Goal: Task Accomplishment & Management: Manage account settings

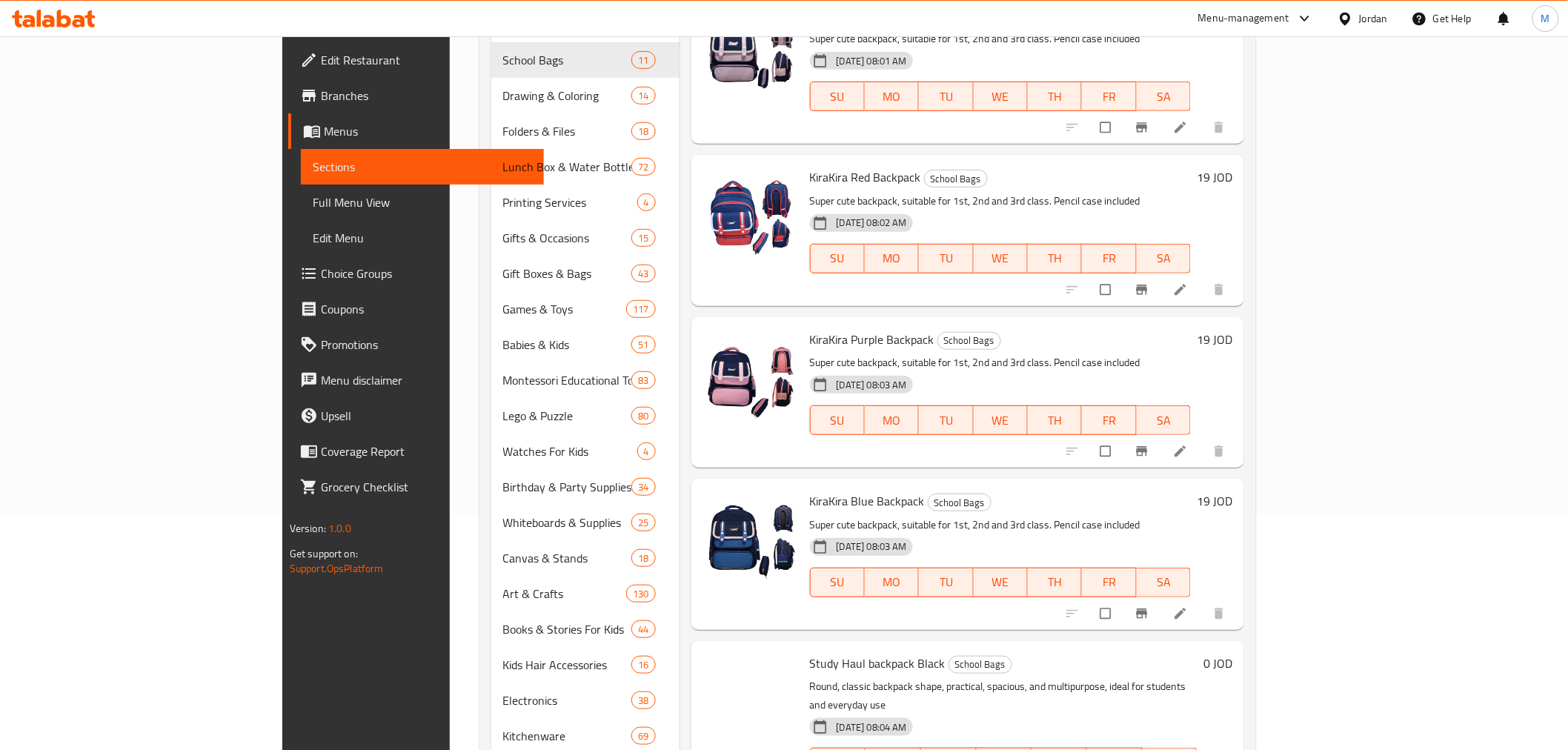
scroll to position [412, 0]
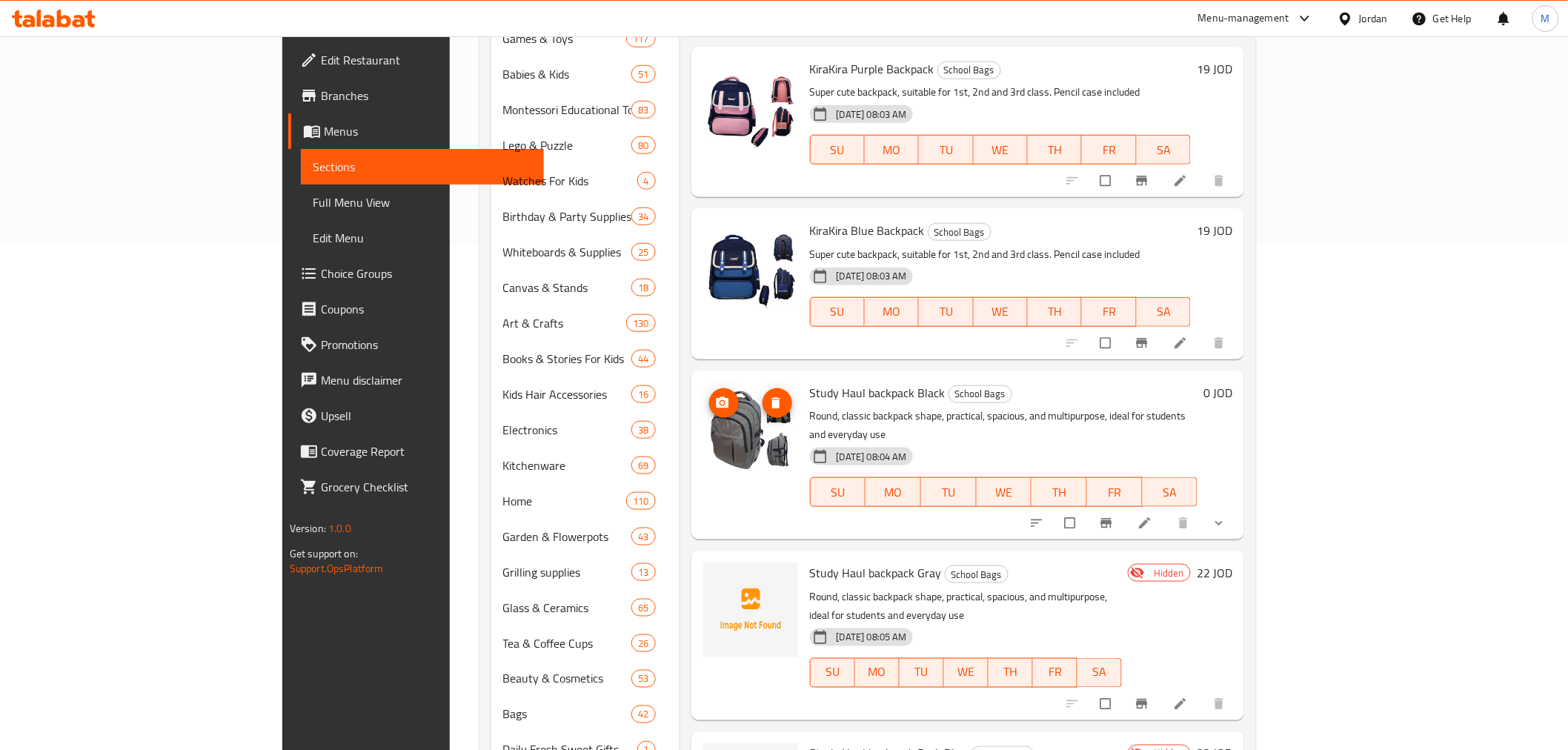
scroll to position [619, 0]
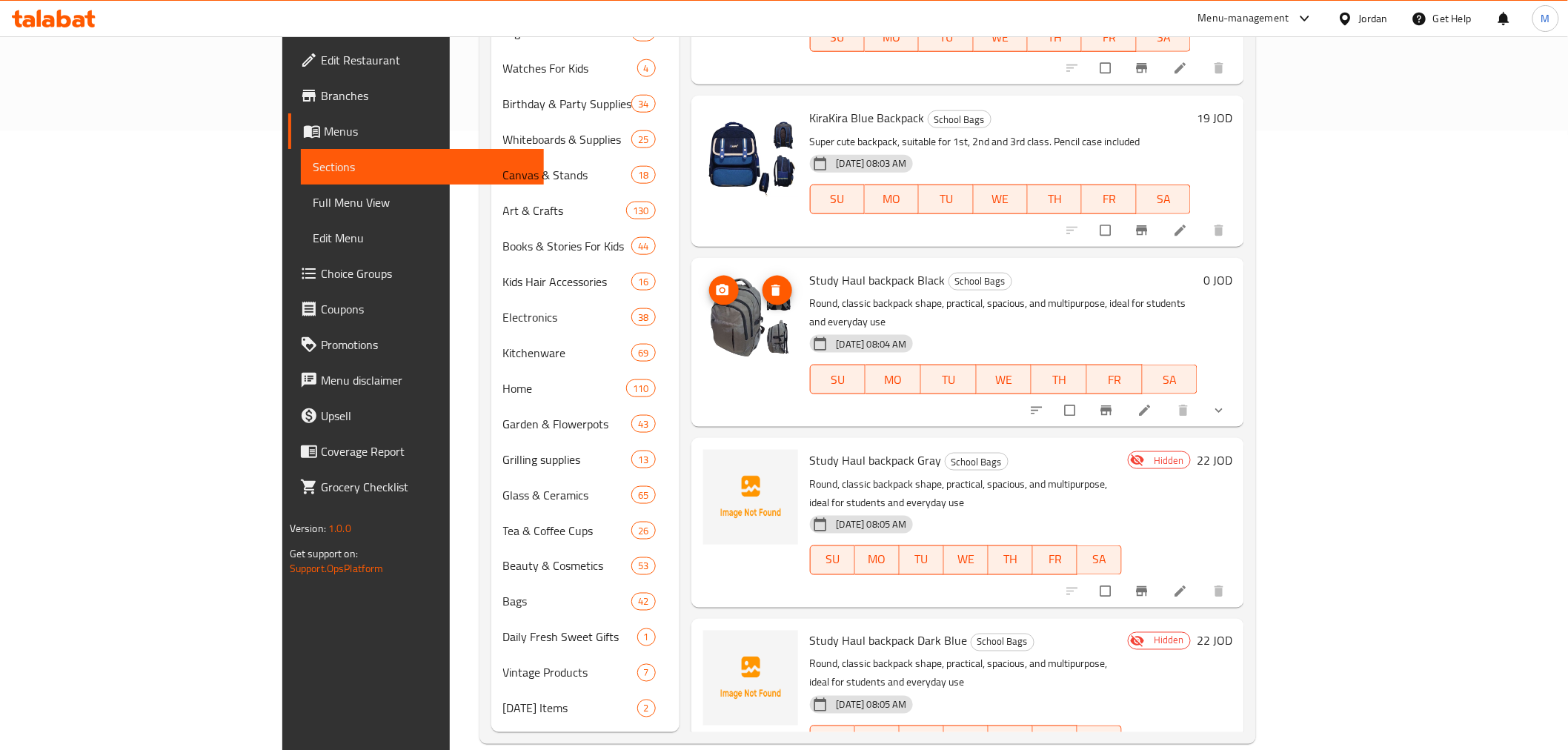
click at [703, 301] on img at bounding box center [750, 318] width 95 height 95
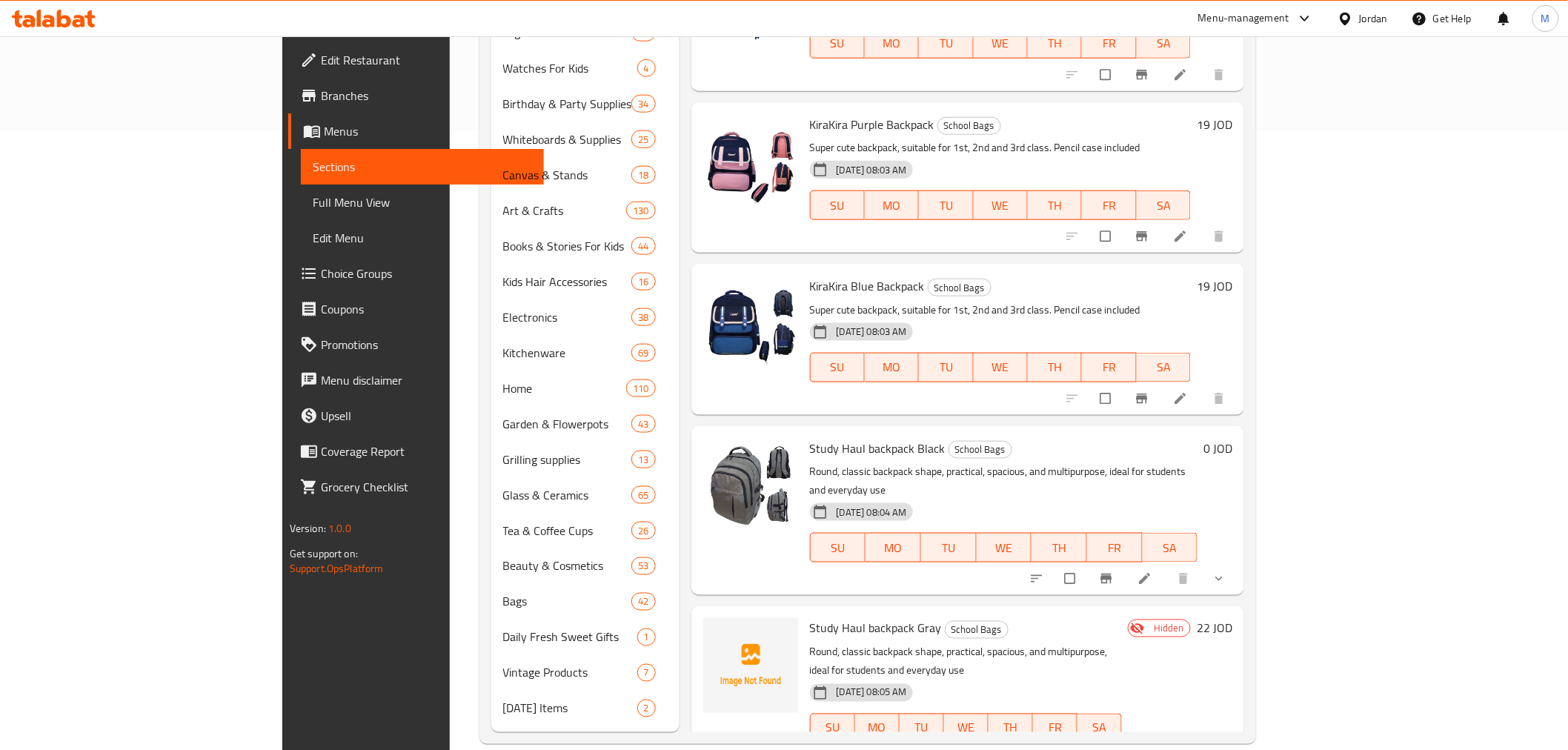
scroll to position [409, 0]
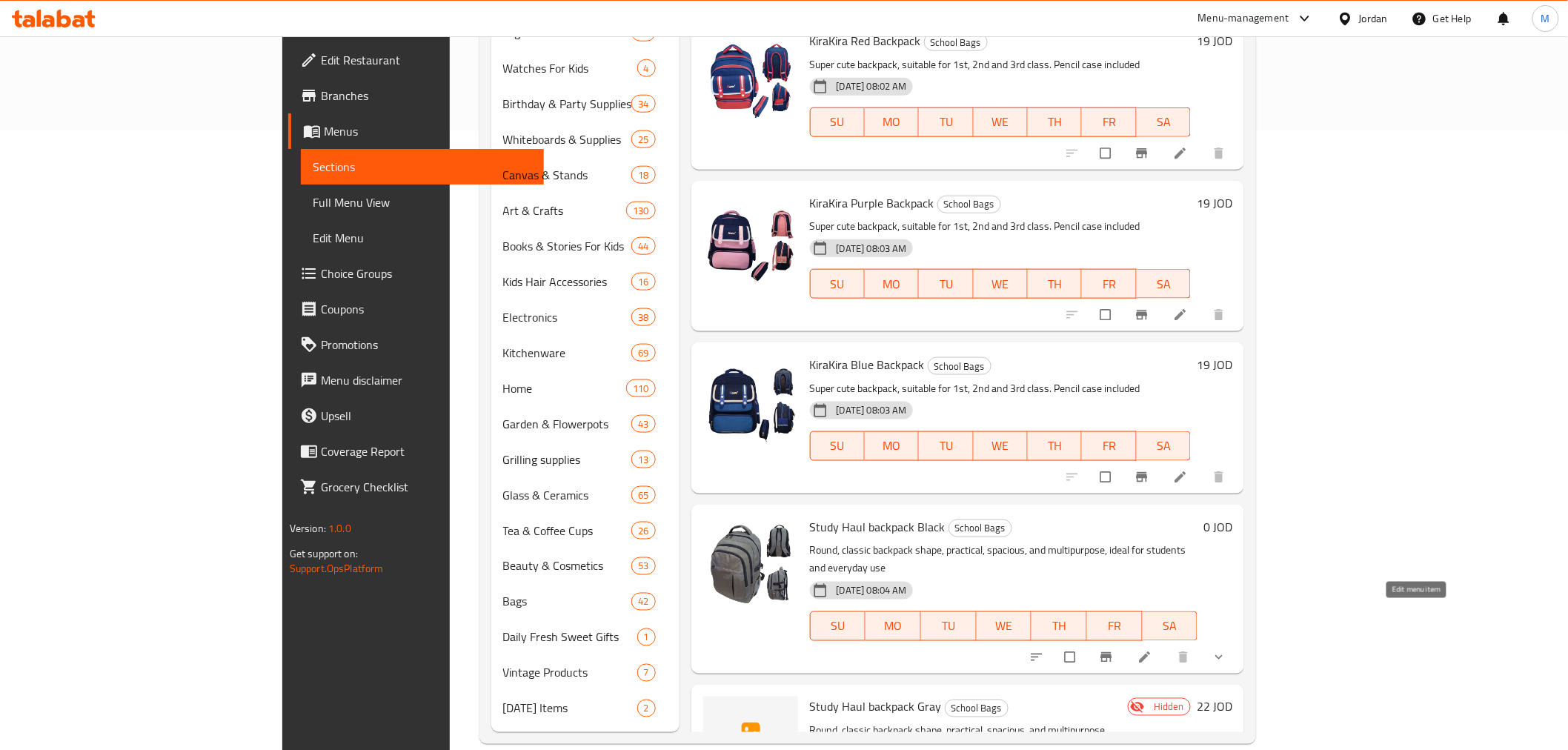
click at [1152, 650] on icon at bounding box center [1145, 657] width 15 height 15
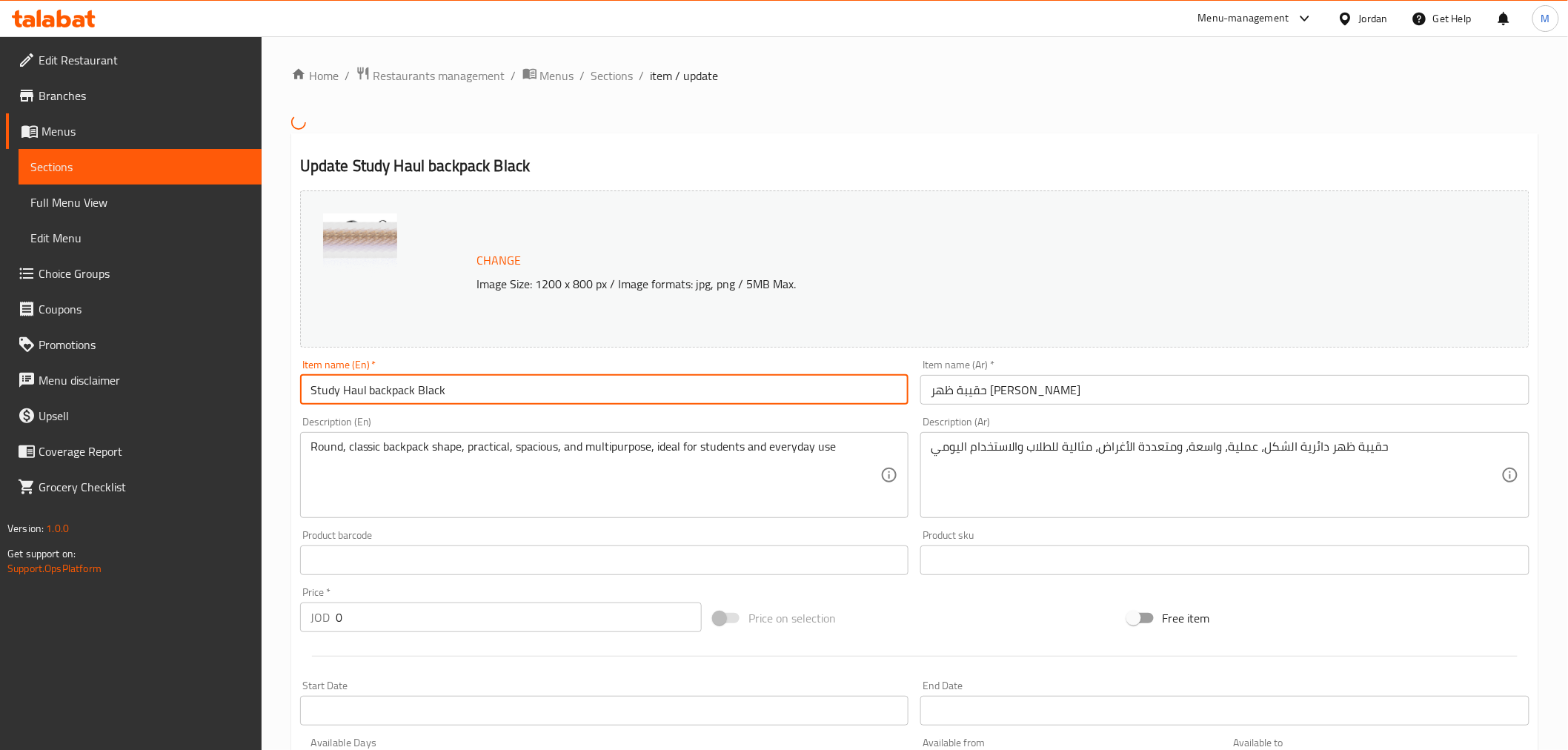
click at [428, 395] on input "Study Haul backpack Black" at bounding box center [605, 390] width 609 height 29
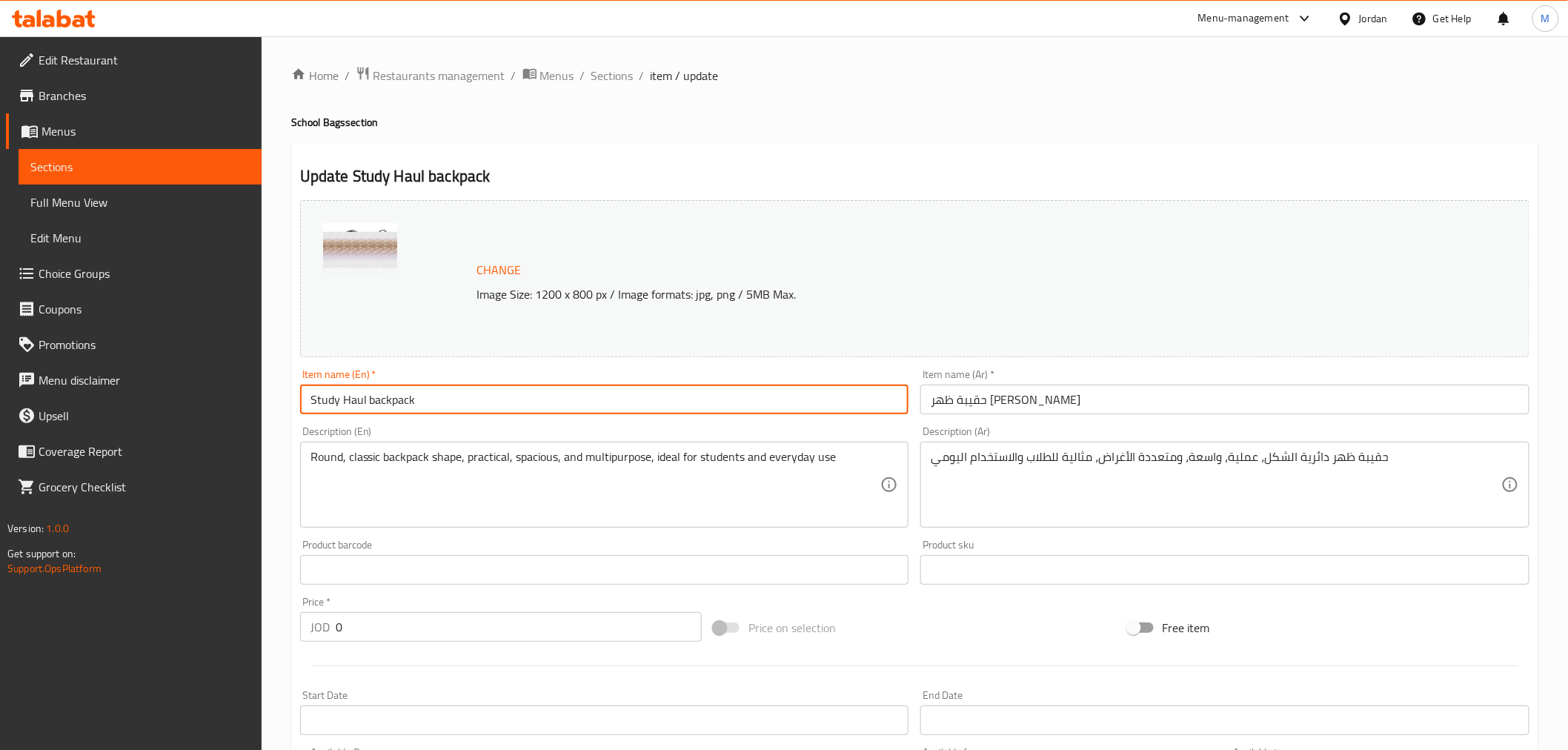
type input "Study Haul backpack"
click at [647, 378] on div "Item name (En)   * Study Haul backpack Item name (En) *" at bounding box center [605, 391] width 609 height 45
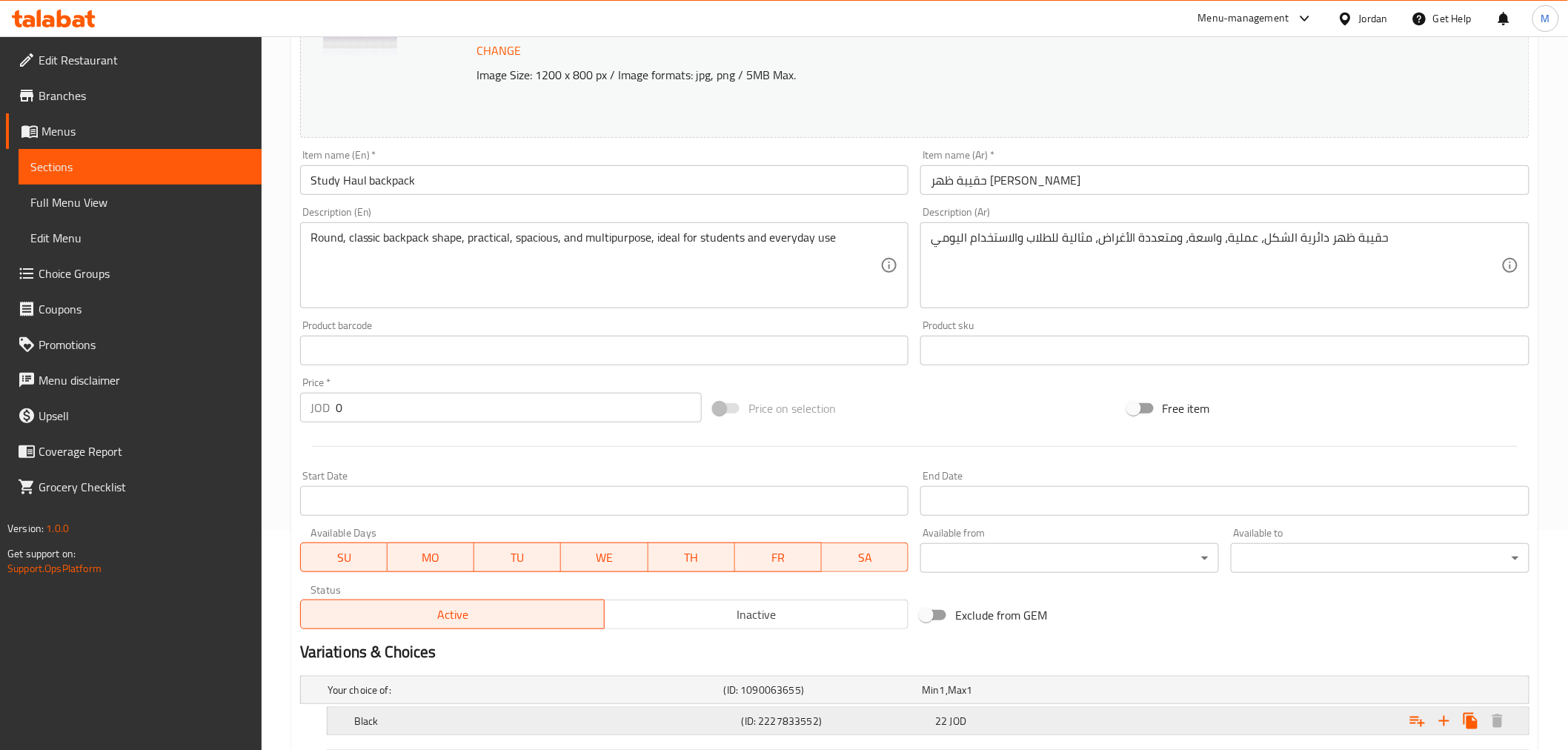
scroll to position [395, 0]
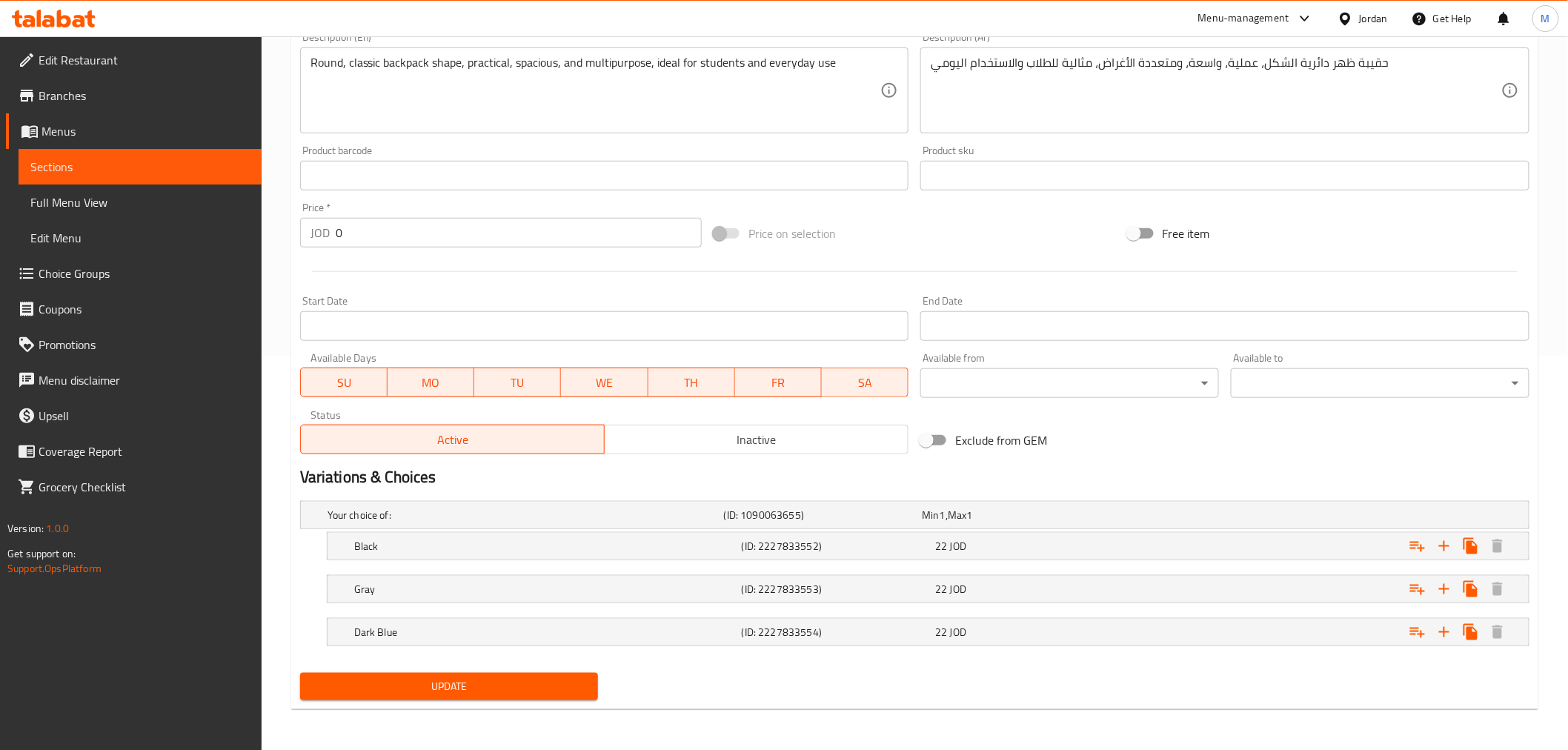
click at [455, 679] on span "Update" at bounding box center [449, 687] width 275 height 19
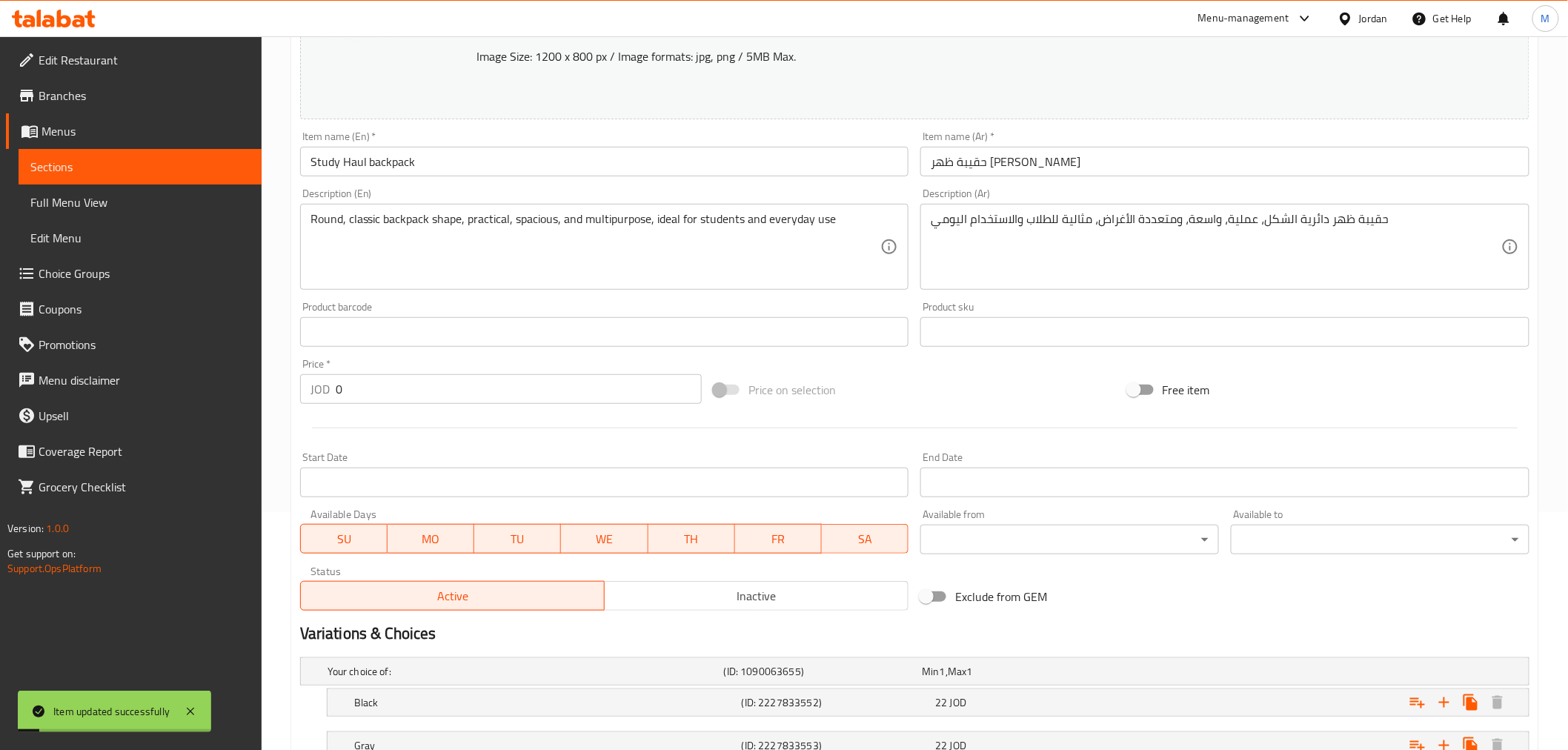
scroll to position [0, 0]
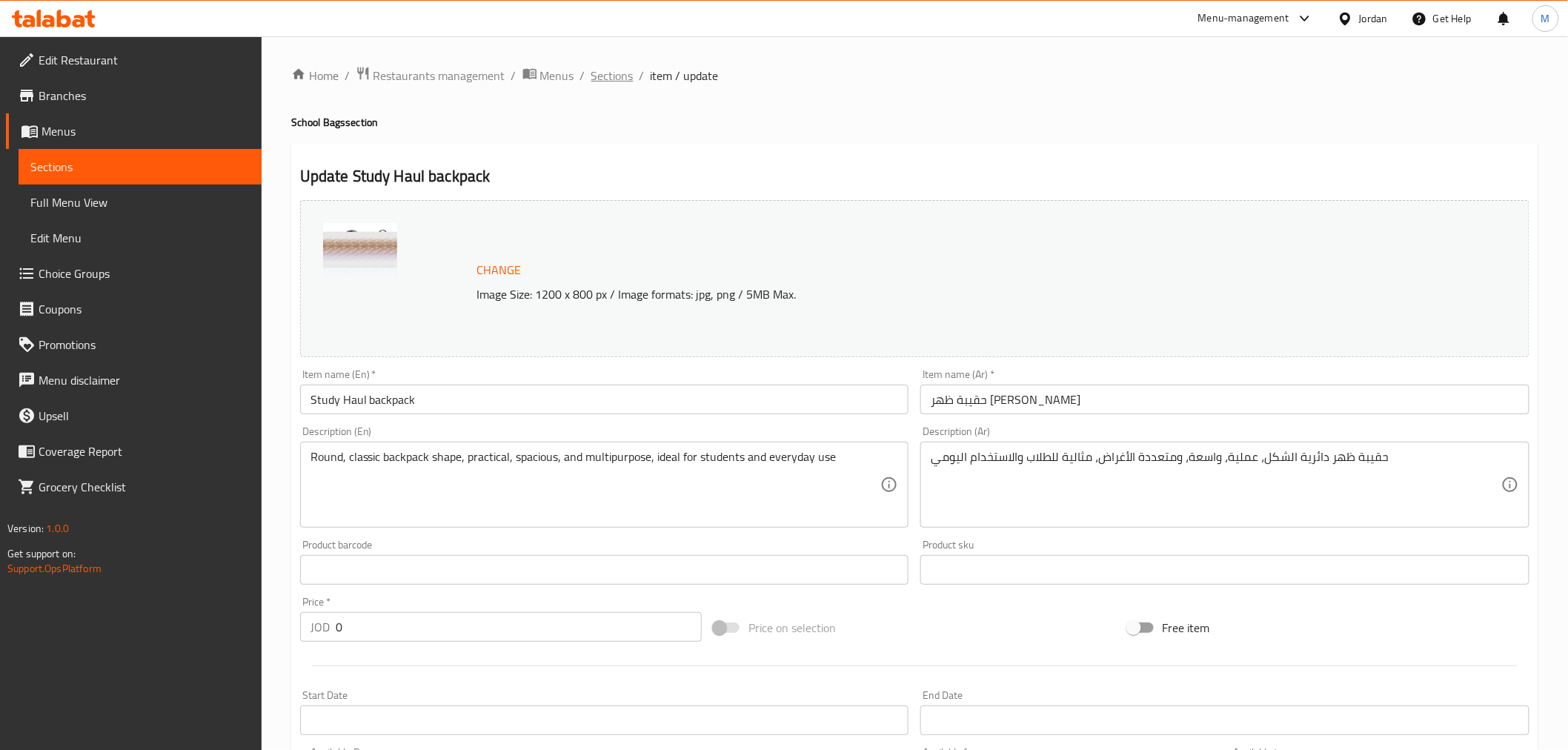
click at [617, 71] on span "Sections" at bounding box center [613, 75] width 43 height 18
